Goal: Information Seeking & Learning: Check status

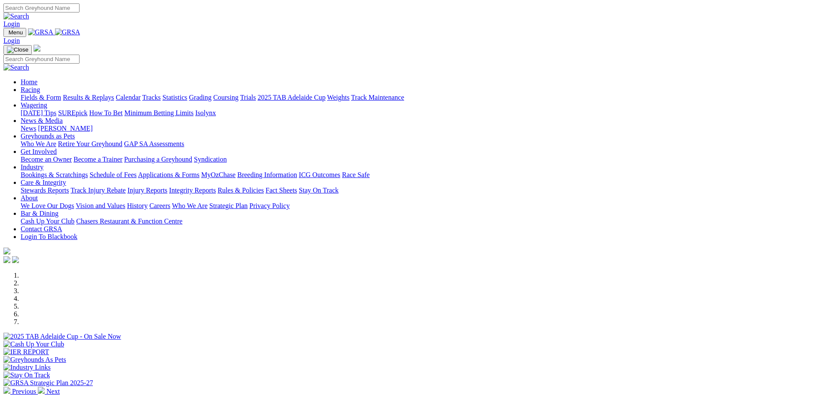
click at [40, 86] on link "Racing" at bounding box center [30, 89] width 19 height 7
click at [114, 94] on link "Results & Replays" at bounding box center [88, 97] width 51 height 7
